Goal: Check status: Check status

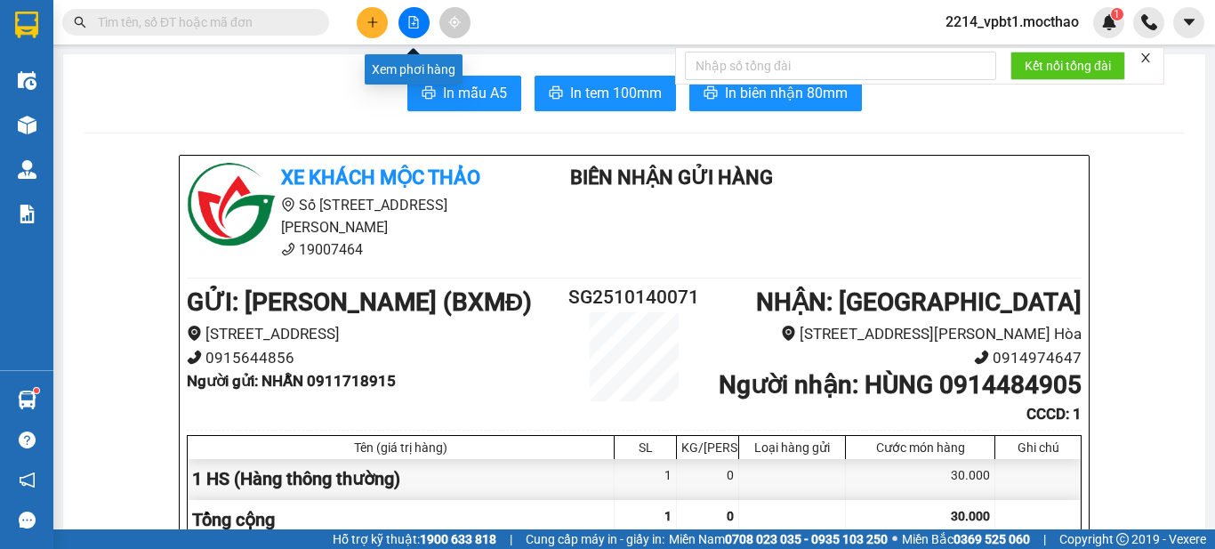
click at [423, 25] on button at bounding box center [414, 22] width 31 height 31
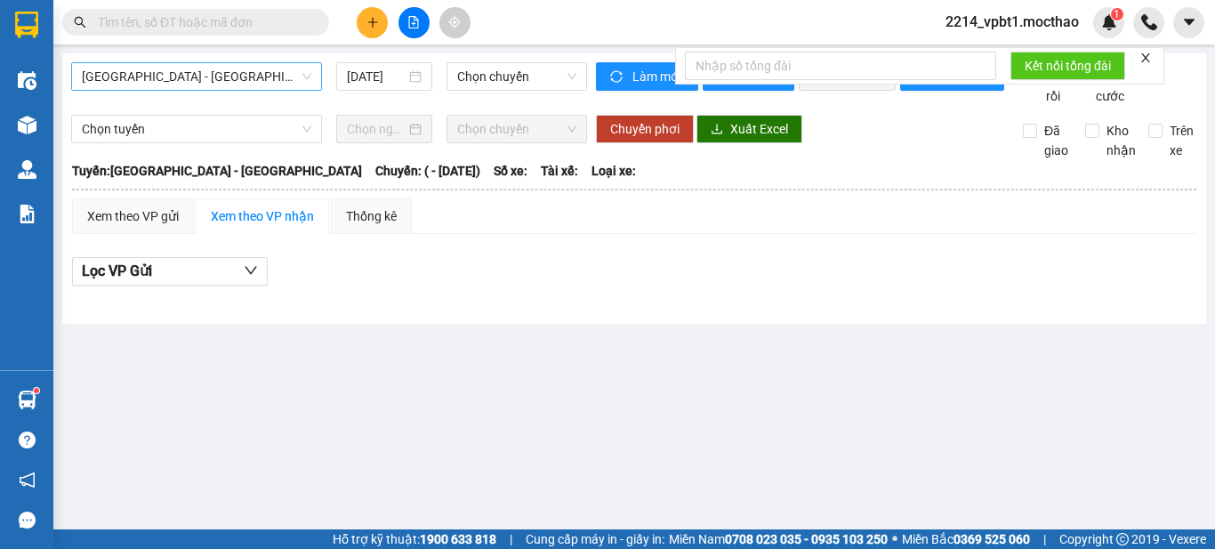
click at [244, 74] on span "[GEOGRAPHIC_DATA] - [GEOGRAPHIC_DATA]" at bounding box center [197, 76] width 230 height 27
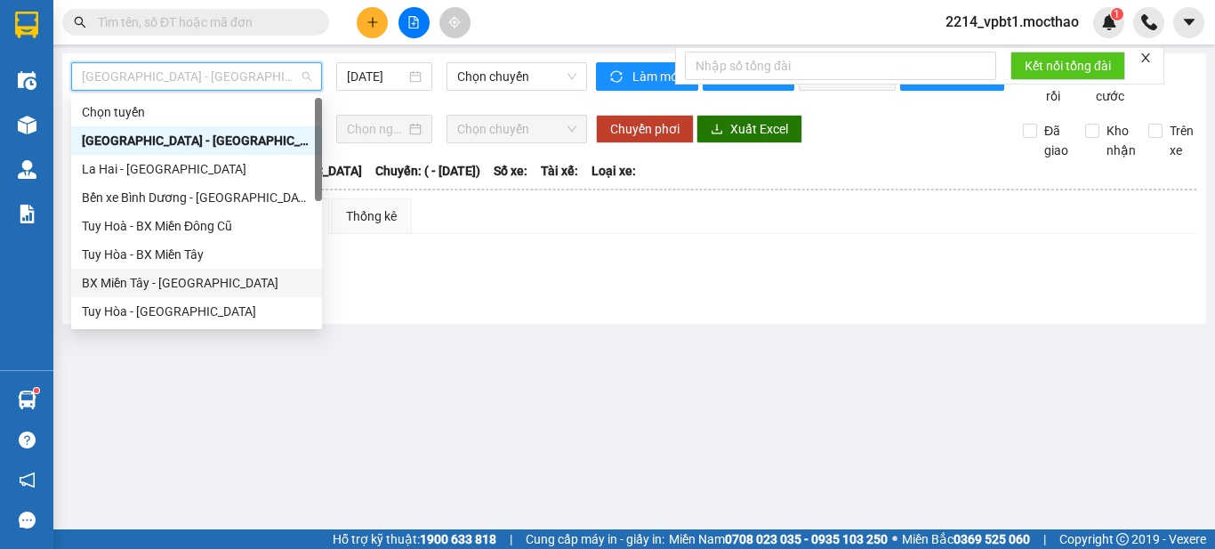
click at [183, 275] on div "BX Miền Tây - [GEOGRAPHIC_DATA]" at bounding box center [197, 283] width 230 height 20
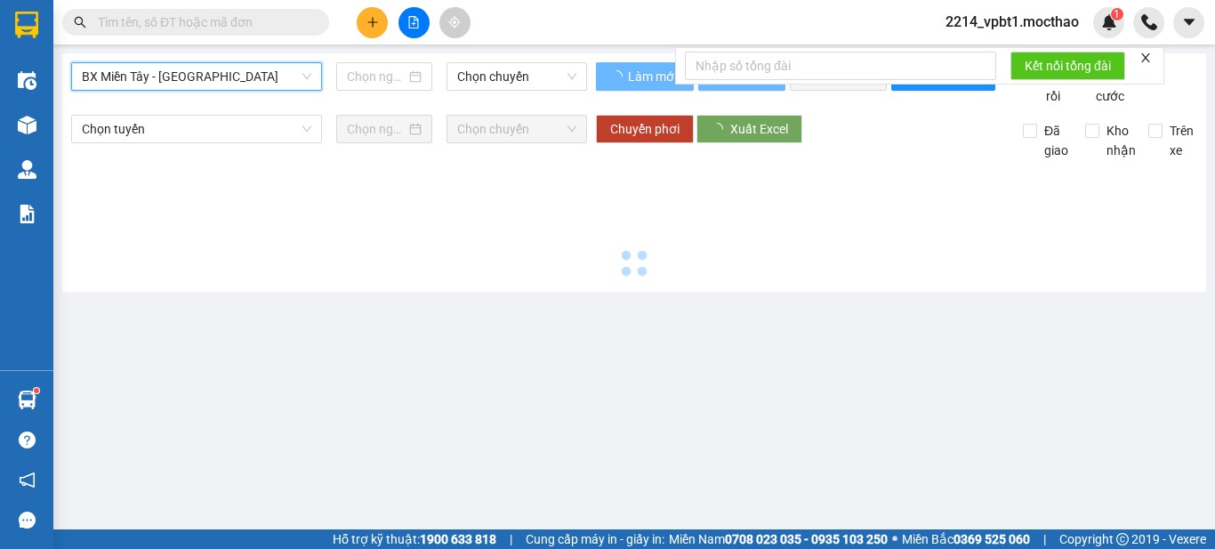
type input "[DATE]"
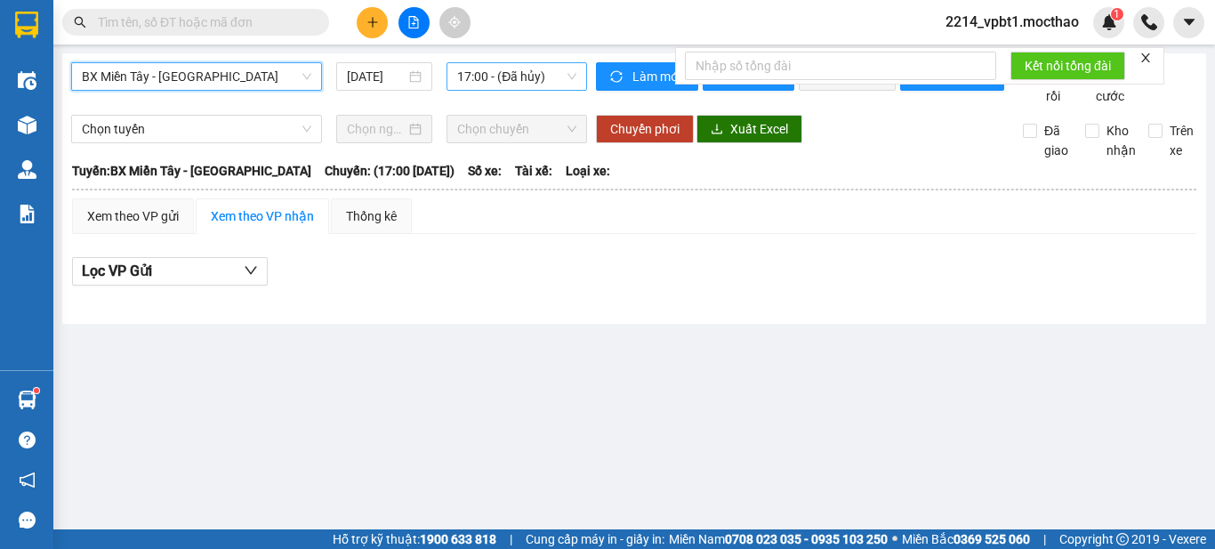
click at [464, 73] on span "17:00 - (Đã hủy)" at bounding box center [516, 76] width 119 height 27
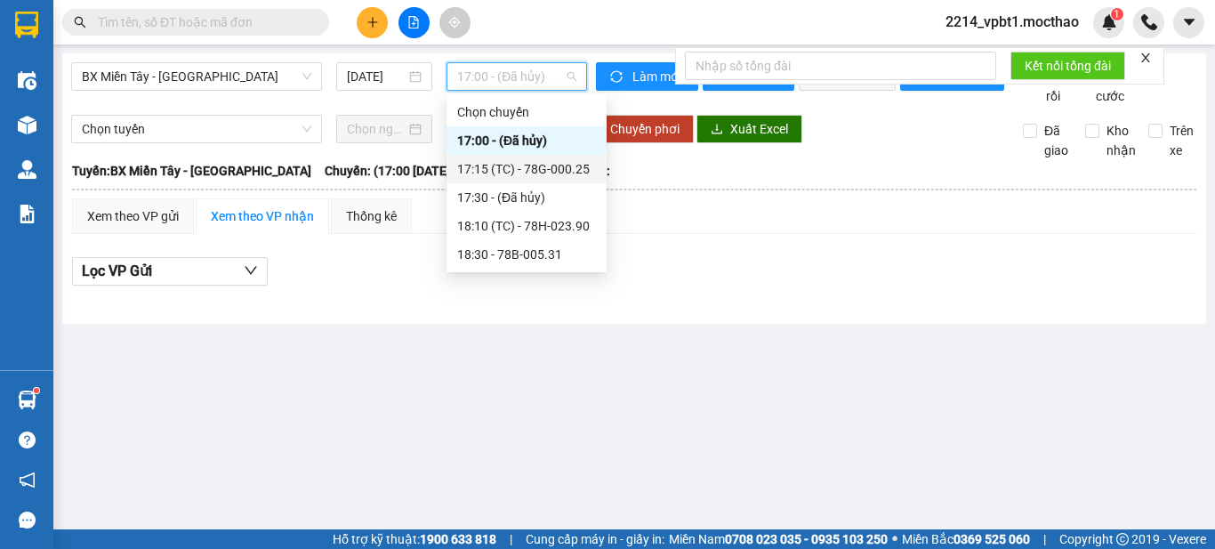
click at [539, 173] on div "17:15 (TC) - 78G-000.25" at bounding box center [526, 169] width 139 height 20
